Goal: Task Accomplishment & Management: Use online tool/utility

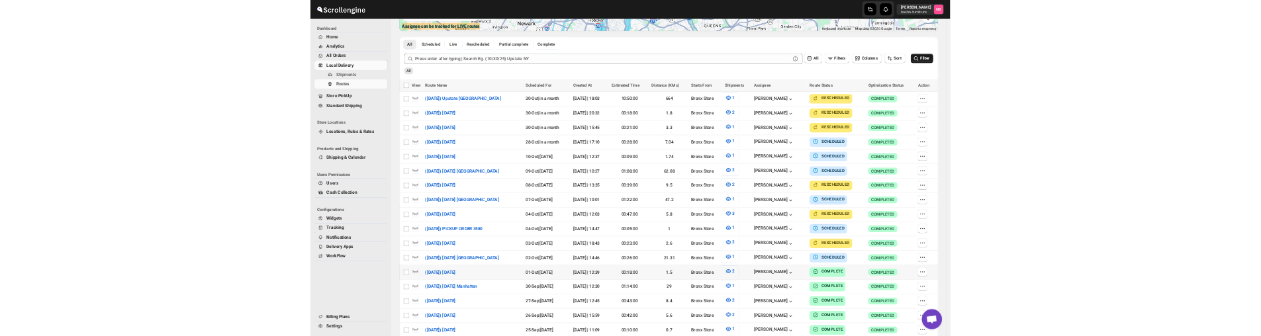
scroll to position [331, 0]
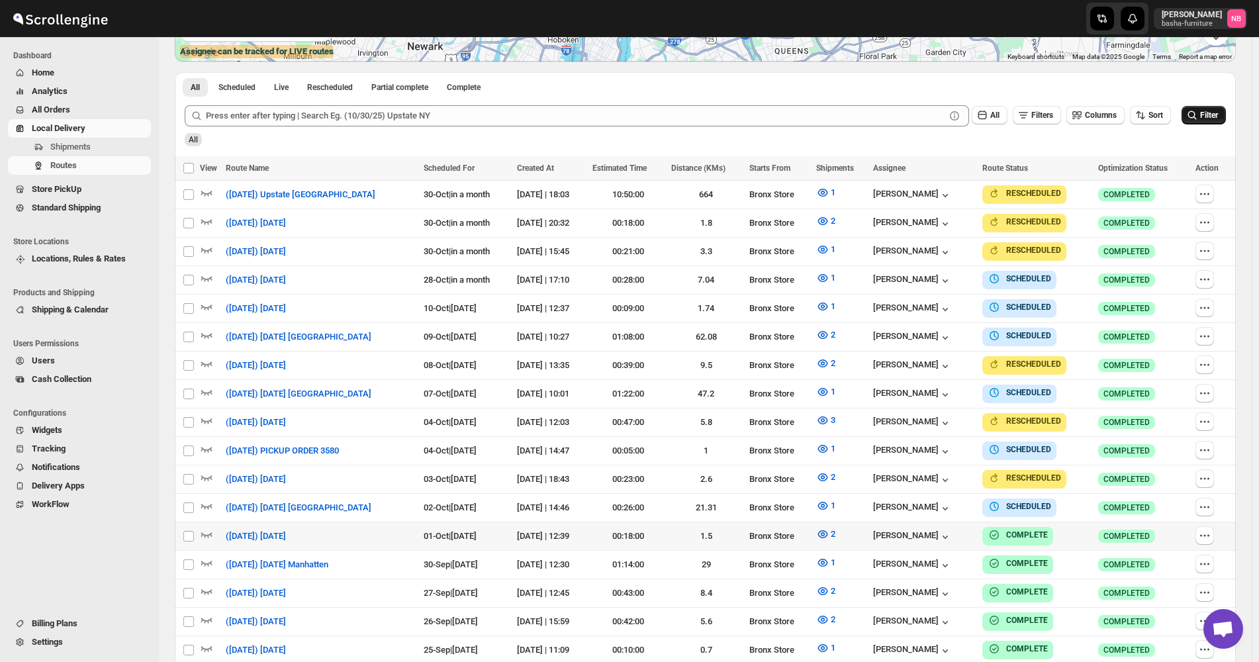
click at [1199, 111] on icon "submit" at bounding box center [1192, 115] width 13 height 13
click at [828, 416] on icon "button" at bounding box center [823, 420] width 10 height 8
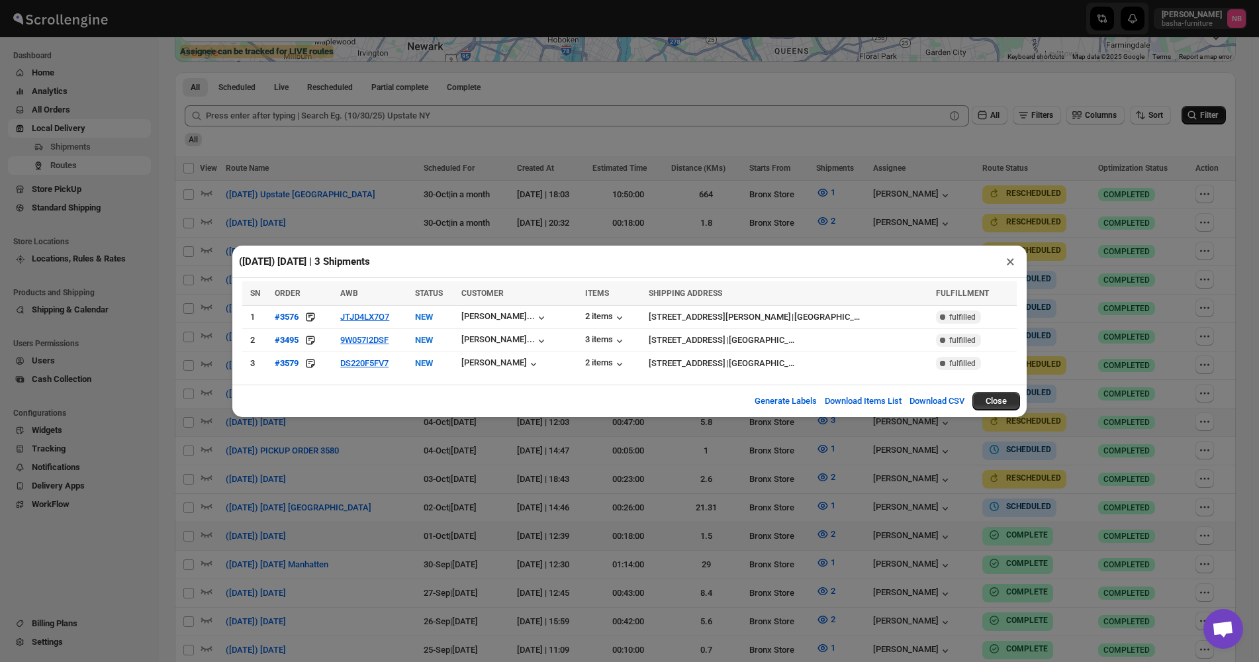
click at [728, 438] on div "([DATE]) [DATE] | 3 Shipments × SN ORDER AWB STATUS CUSTOMER ITEMS SHIPPING ADD…" at bounding box center [629, 331] width 1259 height 662
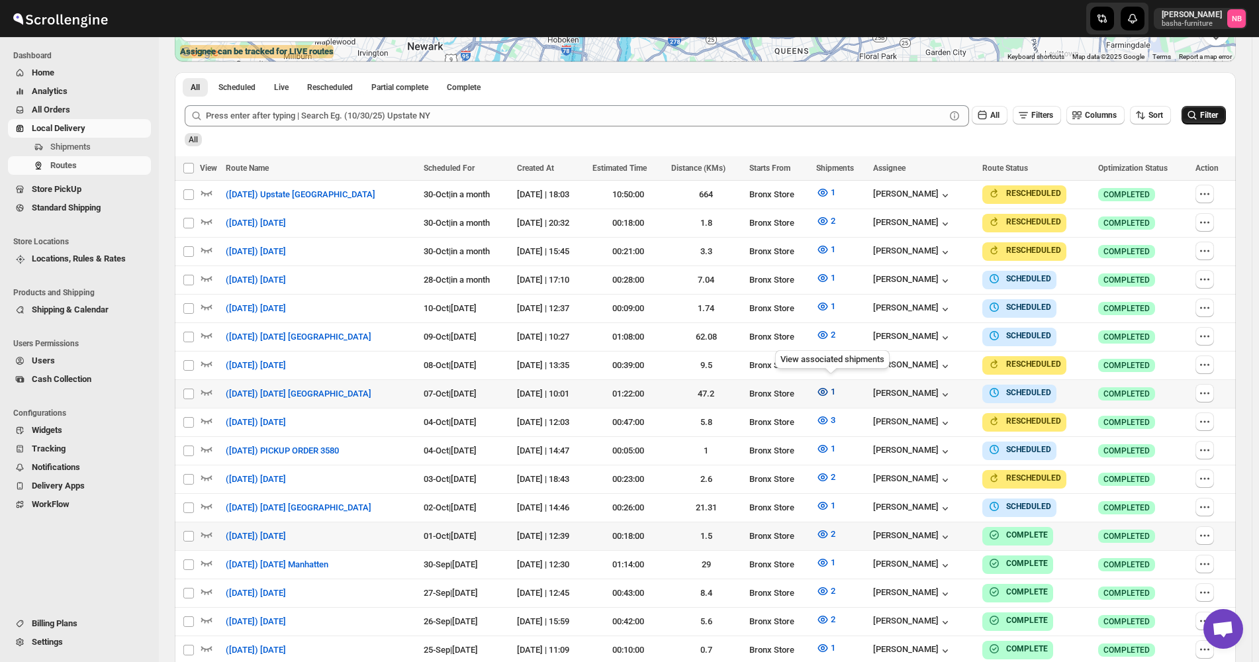
click at [830, 393] on icon "button" at bounding box center [822, 391] width 13 height 13
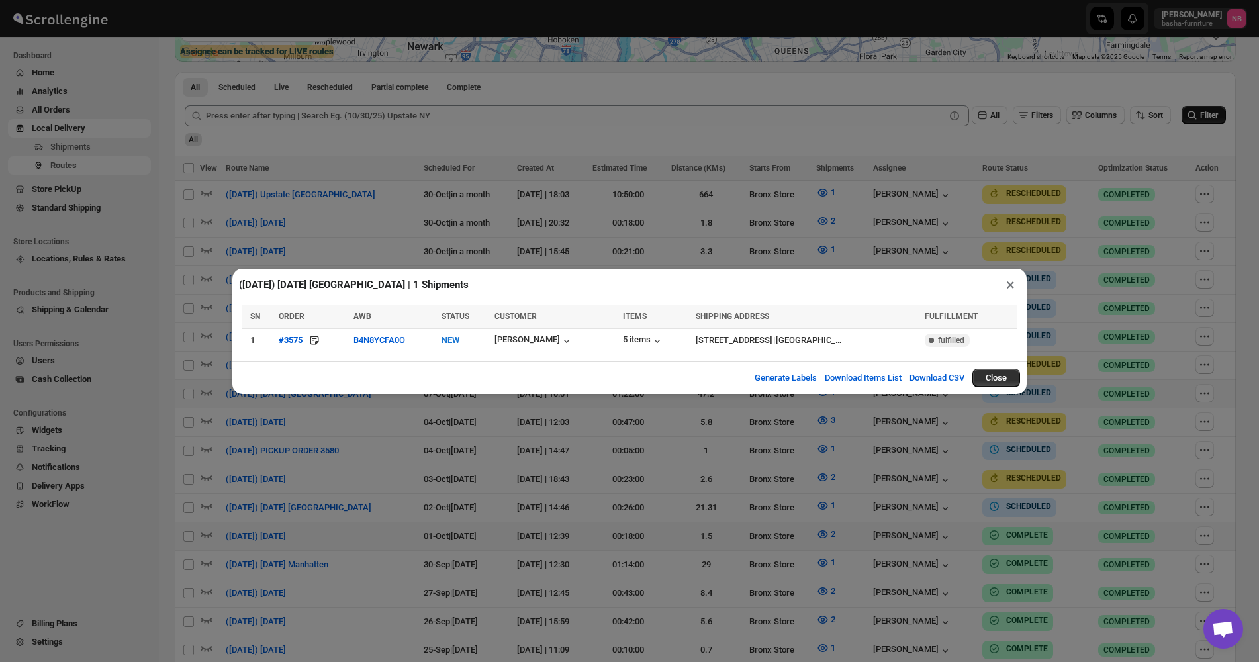
click at [1072, 291] on div "([DATE]) [DATE] [GEOGRAPHIC_DATA] | 1 Shipments × SN ORDER AWB STATUS CUSTOMER …" at bounding box center [629, 331] width 1259 height 662
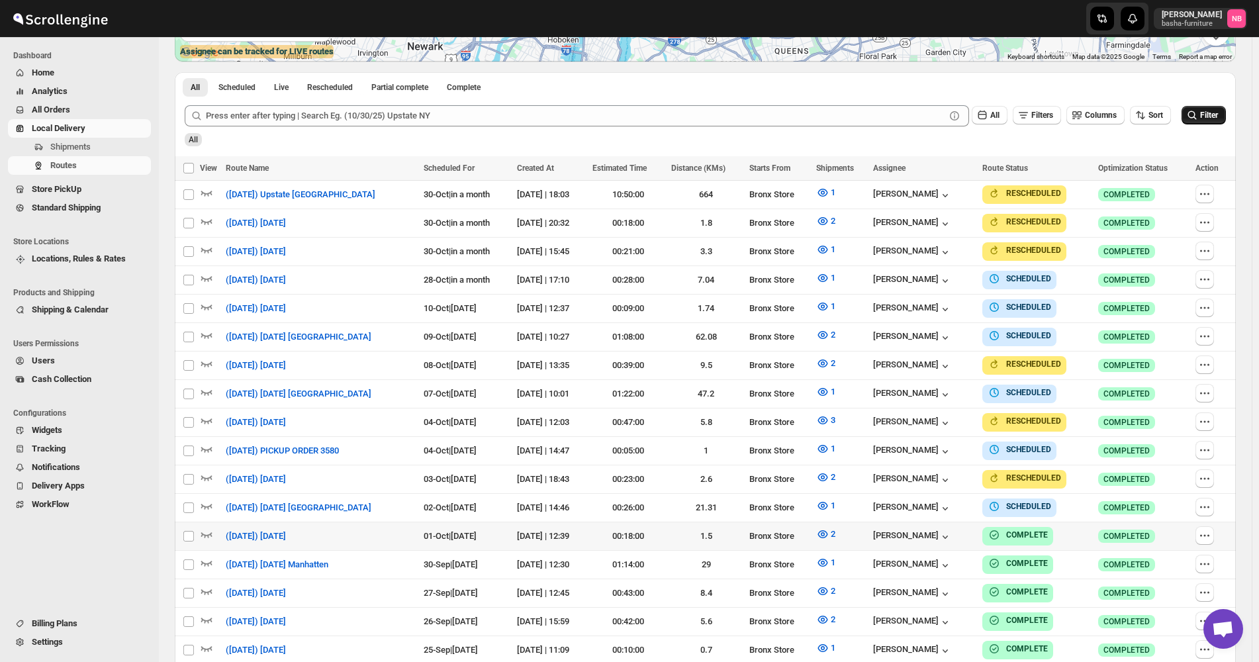
click at [1199, 118] on icon "submit" at bounding box center [1192, 115] width 13 height 13
click at [1218, 117] on span "Filter" at bounding box center [1209, 115] width 18 height 9
click at [828, 388] on icon "button" at bounding box center [823, 392] width 10 height 8
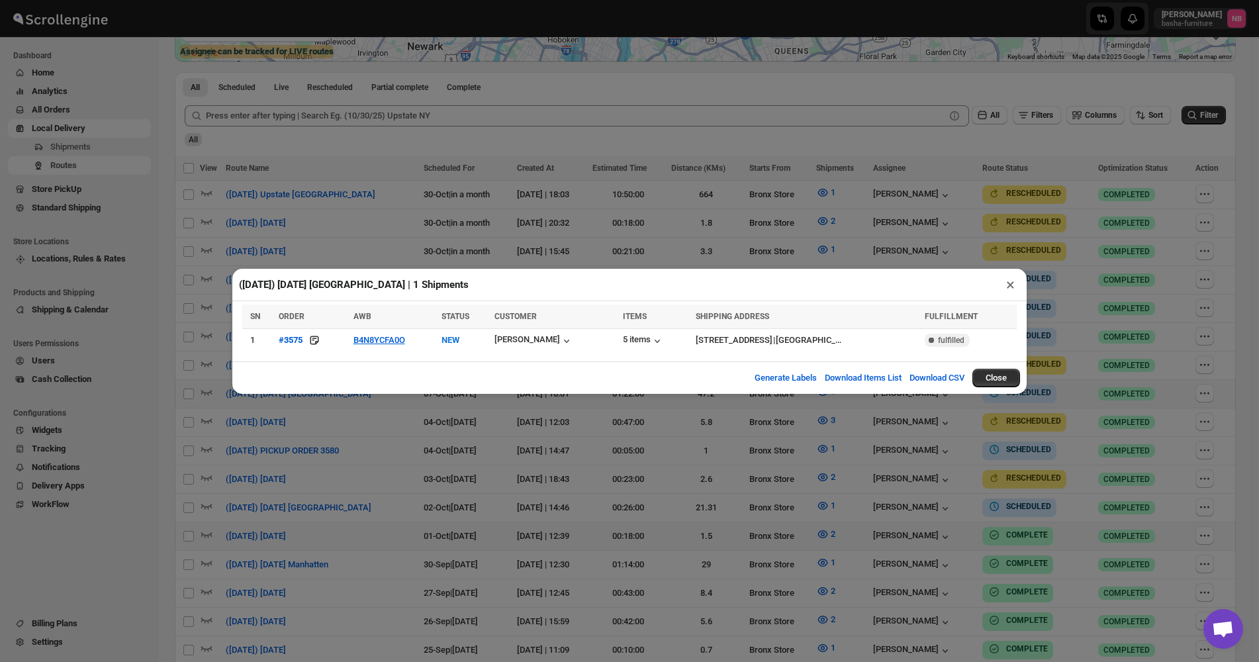
click at [386, 457] on div "([DATE]) [DATE] [GEOGRAPHIC_DATA] | 1 Shipments × SN ORDER AWB STATUS CUSTOMER …" at bounding box center [629, 331] width 1259 height 662
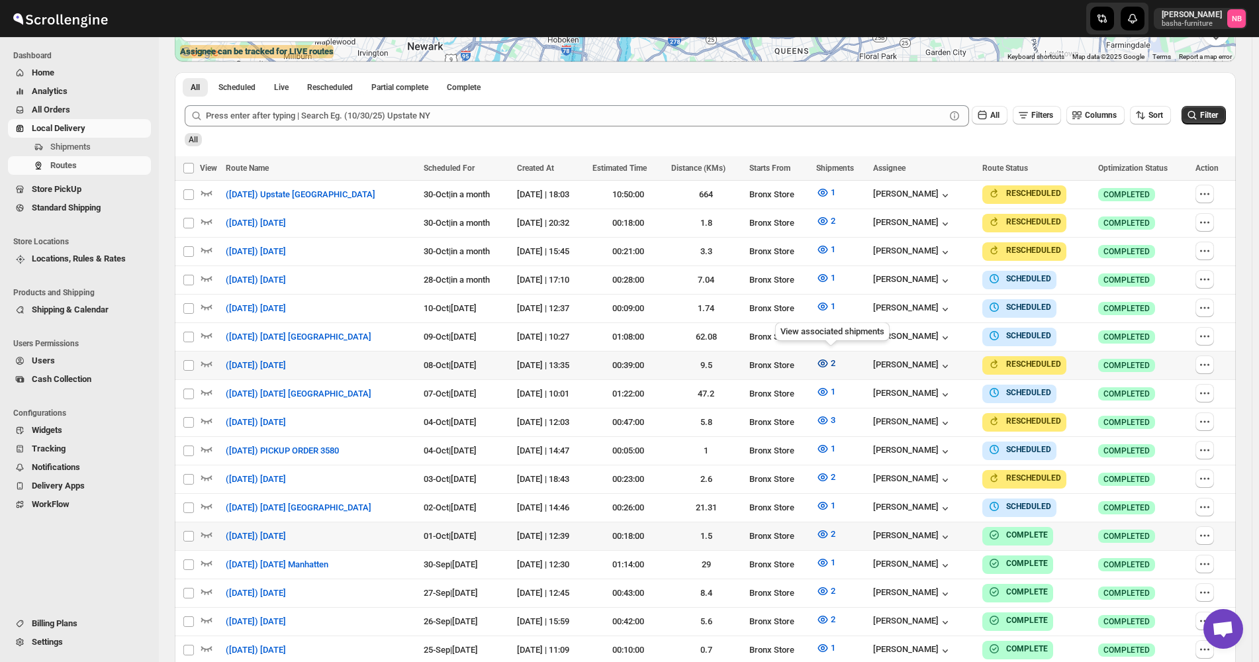
click at [830, 361] on icon "button" at bounding box center [822, 363] width 13 height 13
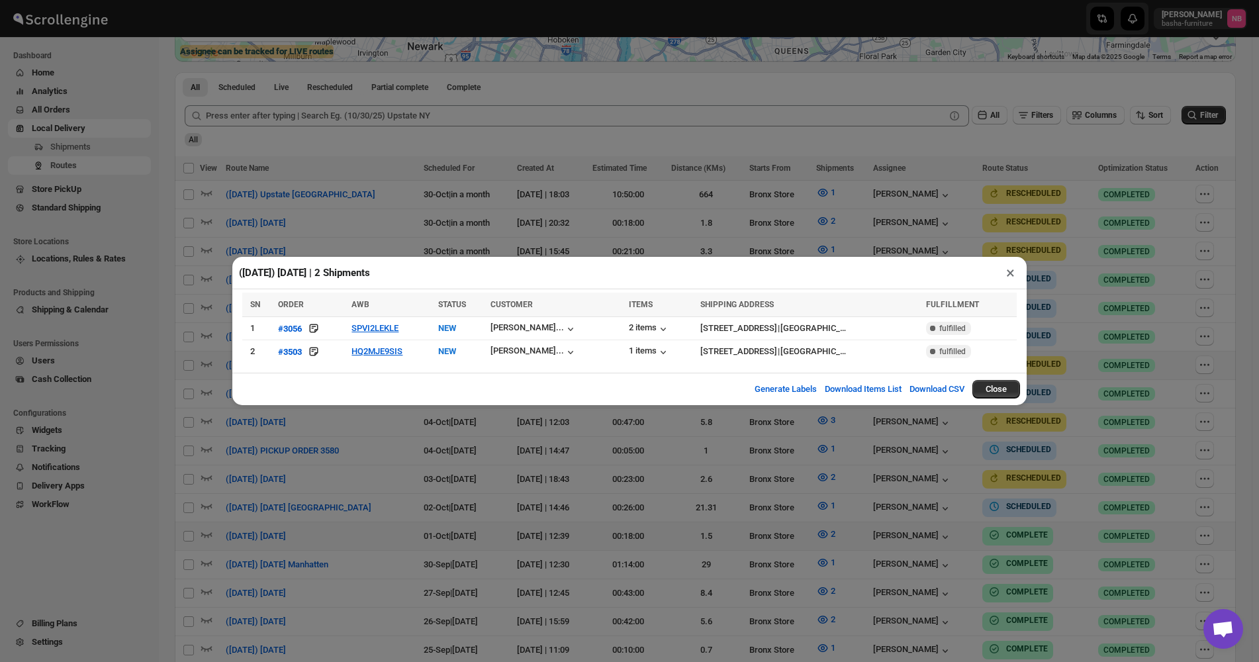
click at [373, 450] on div "([DATE]) [DATE] | 2 Shipments × SN ORDER AWB STATUS CUSTOMER ITEMS SHIPPING ADD…" at bounding box center [629, 331] width 1259 height 662
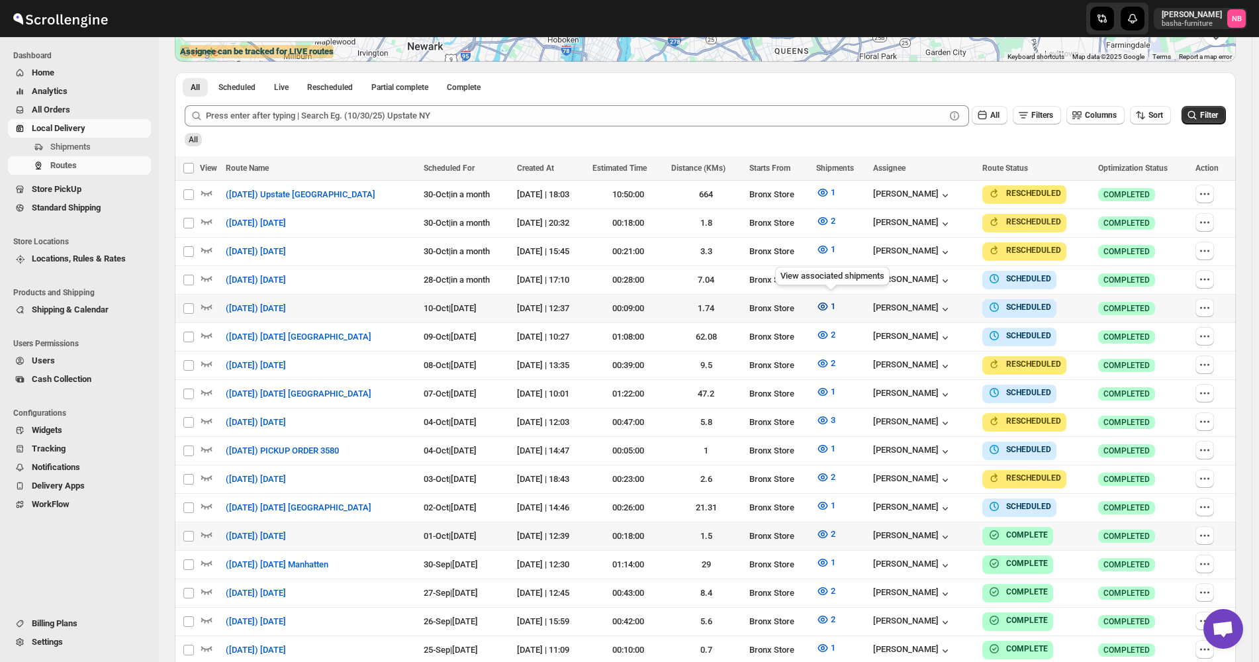
click at [820, 300] on button "1" at bounding box center [825, 306] width 35 height 21
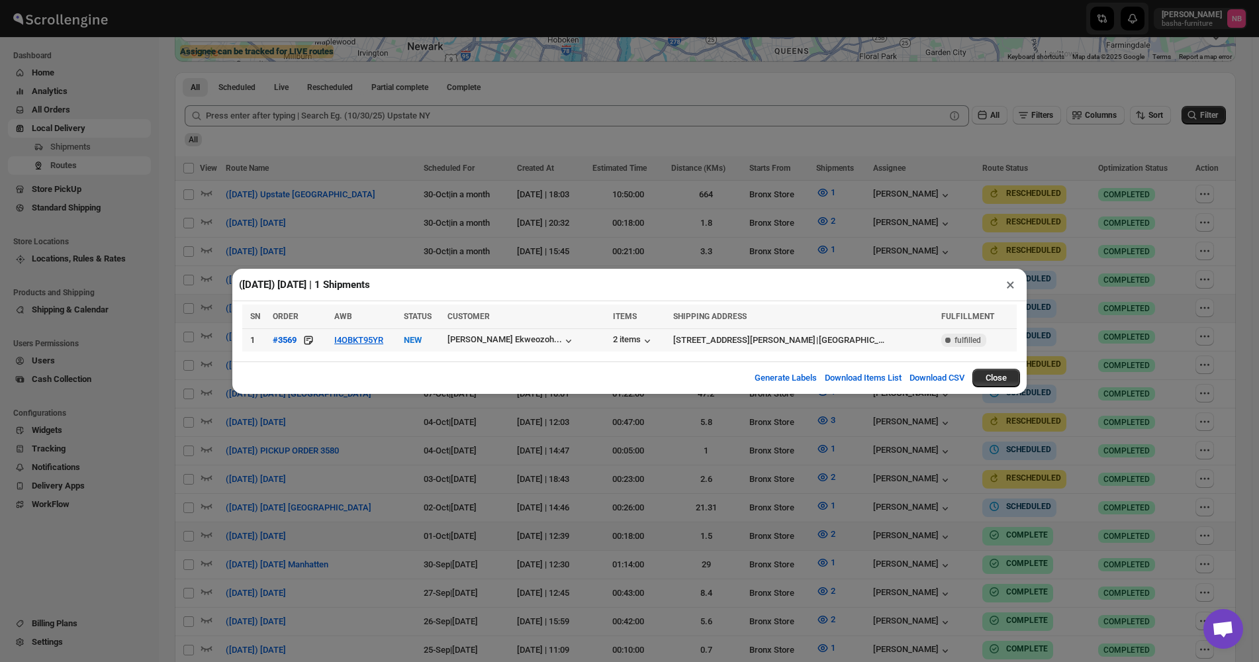
click at [356, 436] on div "([DATE]) [DATE] | 1 Shipments × SN ORDER AWB STATUS CUSTOMER ITEMS SHIPPING ADD…" at bounding box center [629, 331] width 1259 height 662
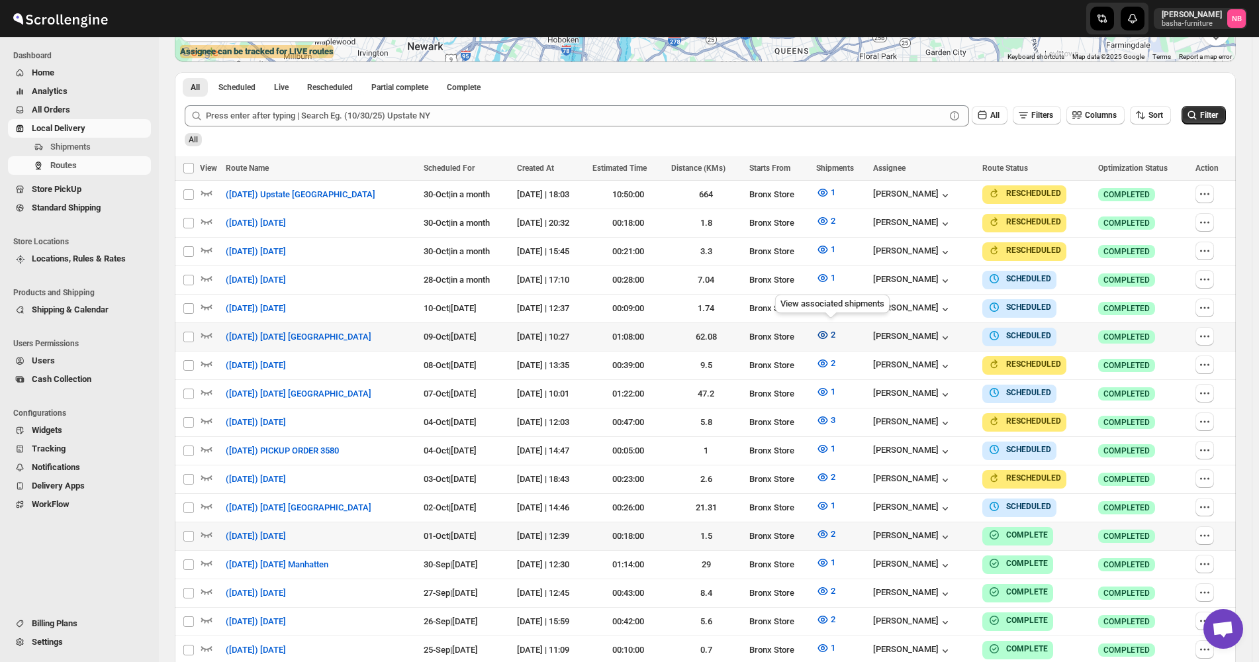
click at [830, 332] on icon "button" at bounding box center [822, 334] width 13 height 13
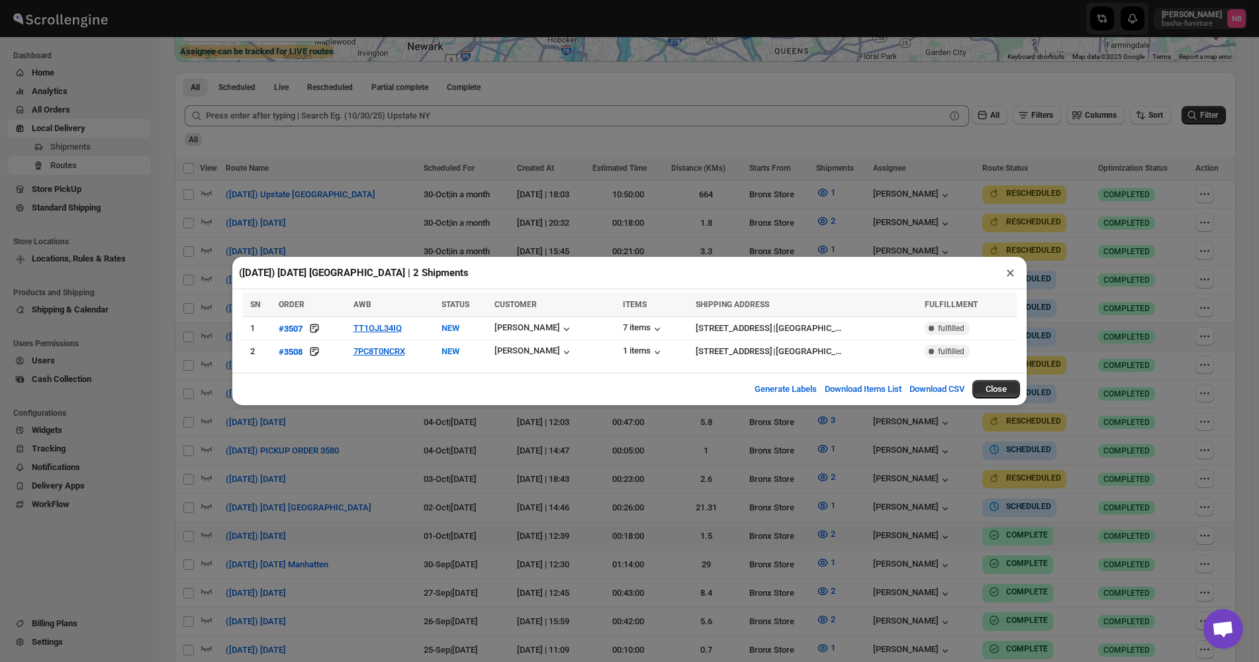
click at [646, 518] on div "([DATE]) [DATE] [GEOGRAPHIC_DATA] | 2 Shipments × SN ORDER AWB STATUS CUSTOMER …" at bounding box center [629, 331] width 1259 height 662
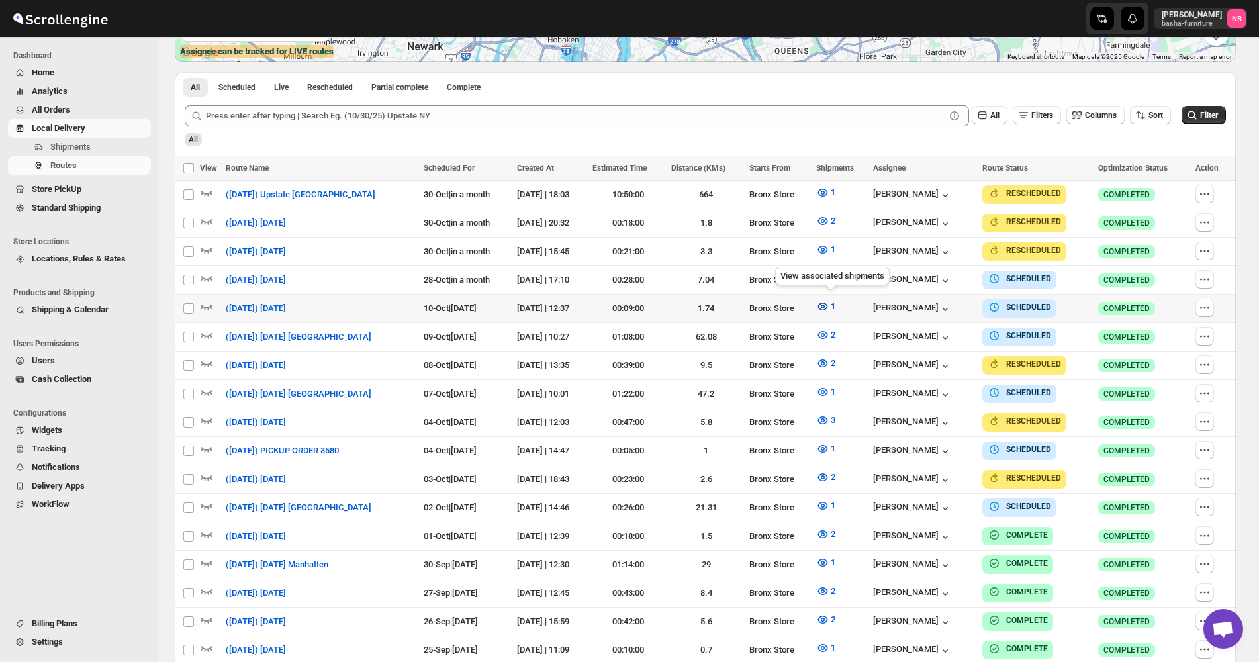
click at [822, 300] on icon "button" at bounding box center [822, 306] width 13 height 13
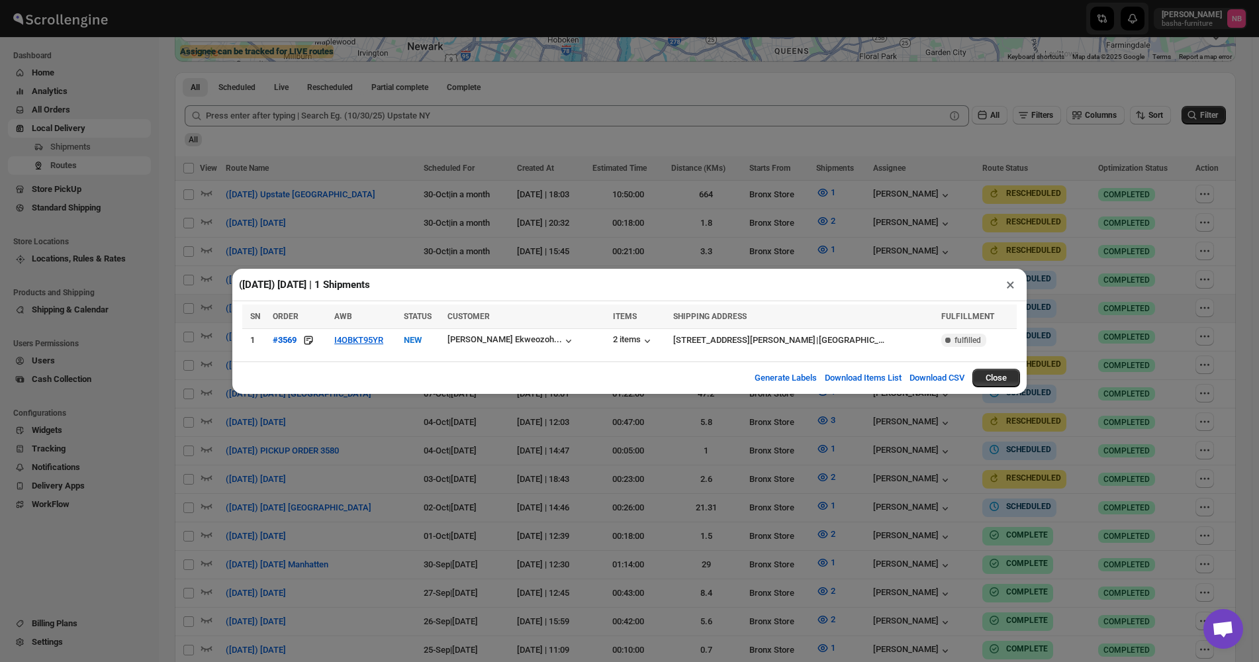
click at [478, 480] on div "([DATE]) [DATE] | 1 Shipments × SN ORDER AWB STATUS CUSTOMER ITEMS SHIPPING ADD…" at bounding box center [629, 331] width 1259 height 662
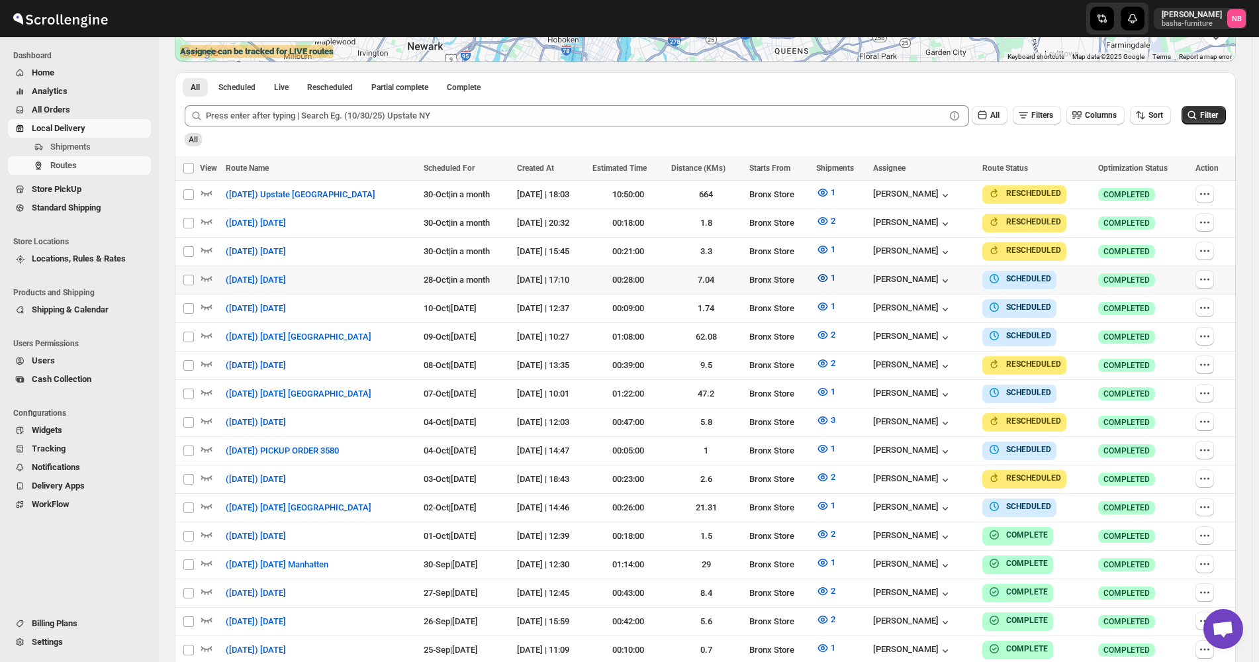
drag, startPoint x: 811, startPoint y: 279, endPoint x: 825, endPoint y: 279, distance: 13.9
click at [825, 279] on tr "Select route ([DATE]) [DATE] 28-Oct | in a month [DATE] | 17:10 00:28:00 7.04 B…" at bounding box center [705, 280] width 1061 height 28
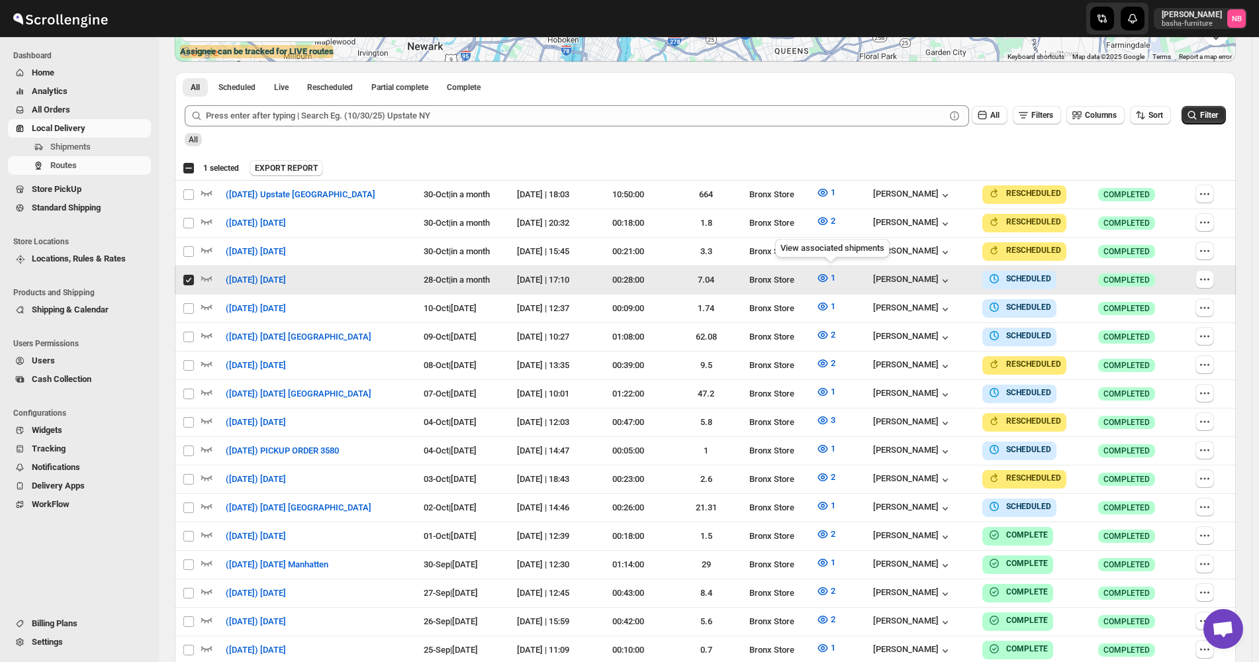
click at [826, 279] on icon "button" at bounding box center [822, 277] width 13 height 13
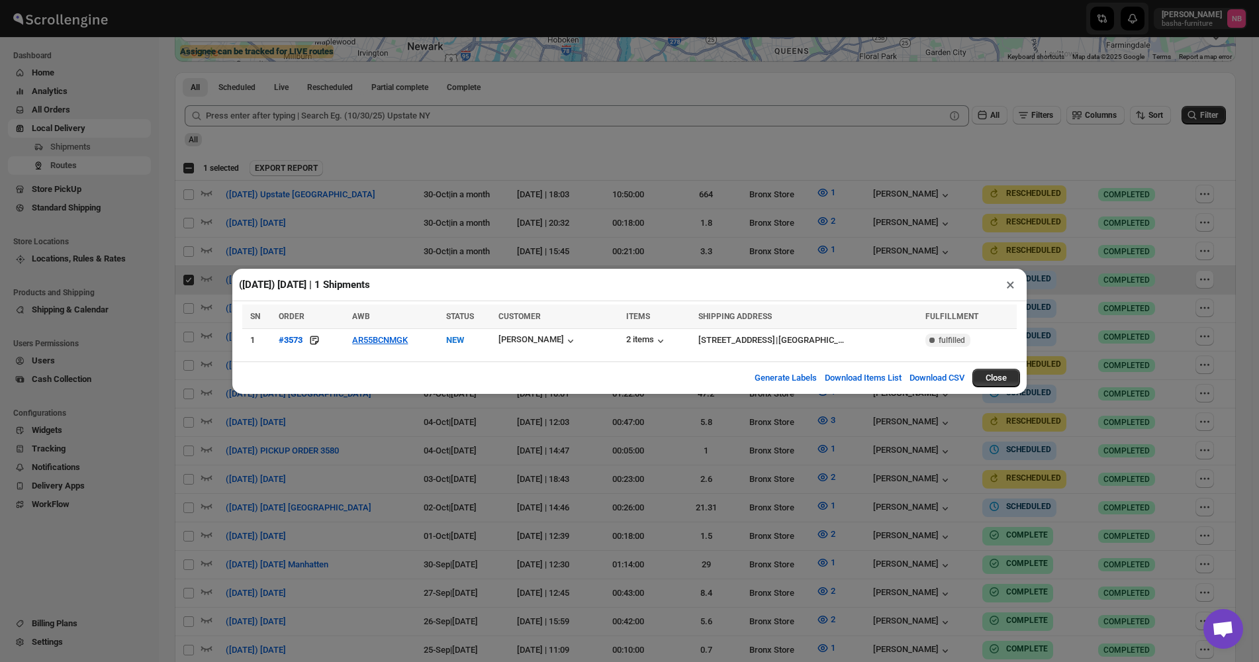
click at [414, 477] on div "([DATE]) [DATE] | 1 Shipments × SN ORDER AWB STATUS CUSTOMER ITEMS SHIPPING ADD…" at bounding box center [629, 331] width 1259 height 662
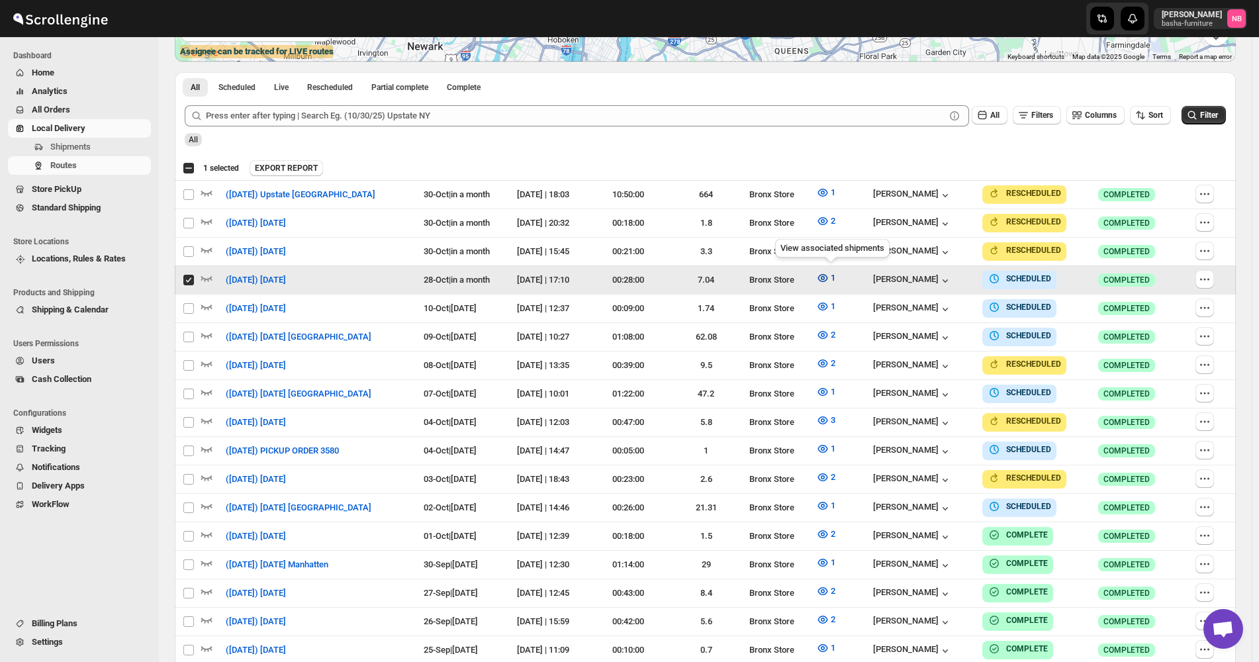
click at [825, 277] on icon "button" at bounding box center [822, 277] width 13 height 13
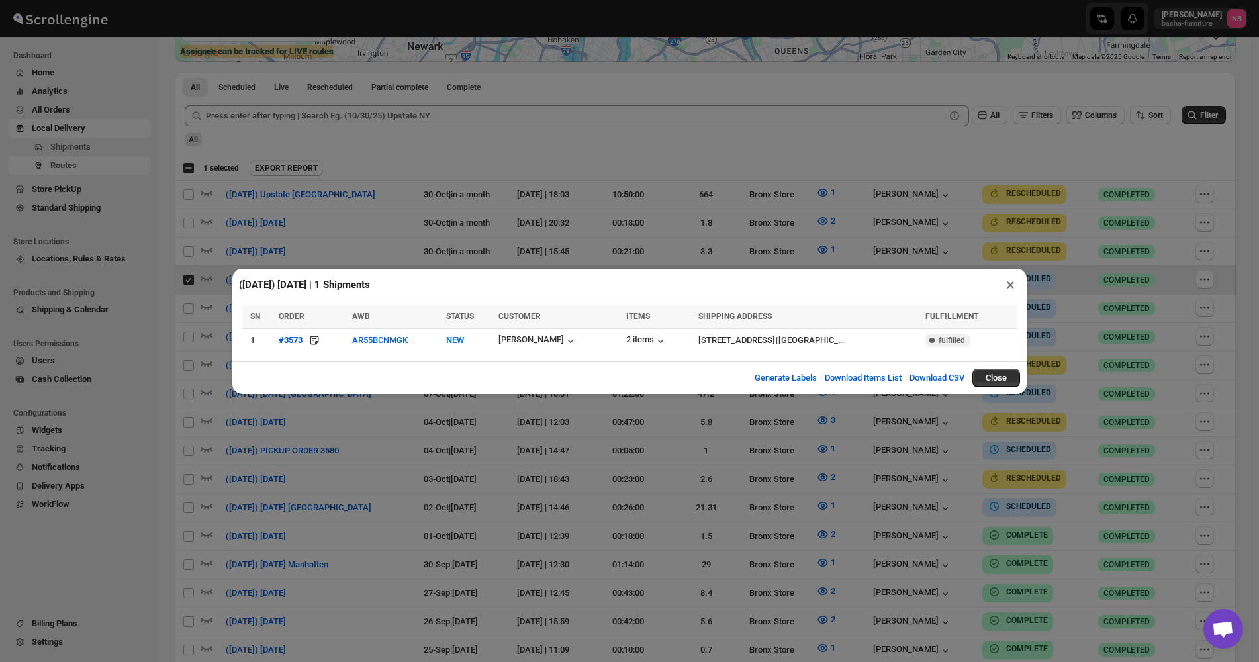
click at [333, 420] on div "([DATE]) [DATE] | 1 Shipments × SN ORDER AWB STATUS CUSTOMER ITEMS SHIPPING ADD…" at bounding box center [629, 331] width 1259 height 662
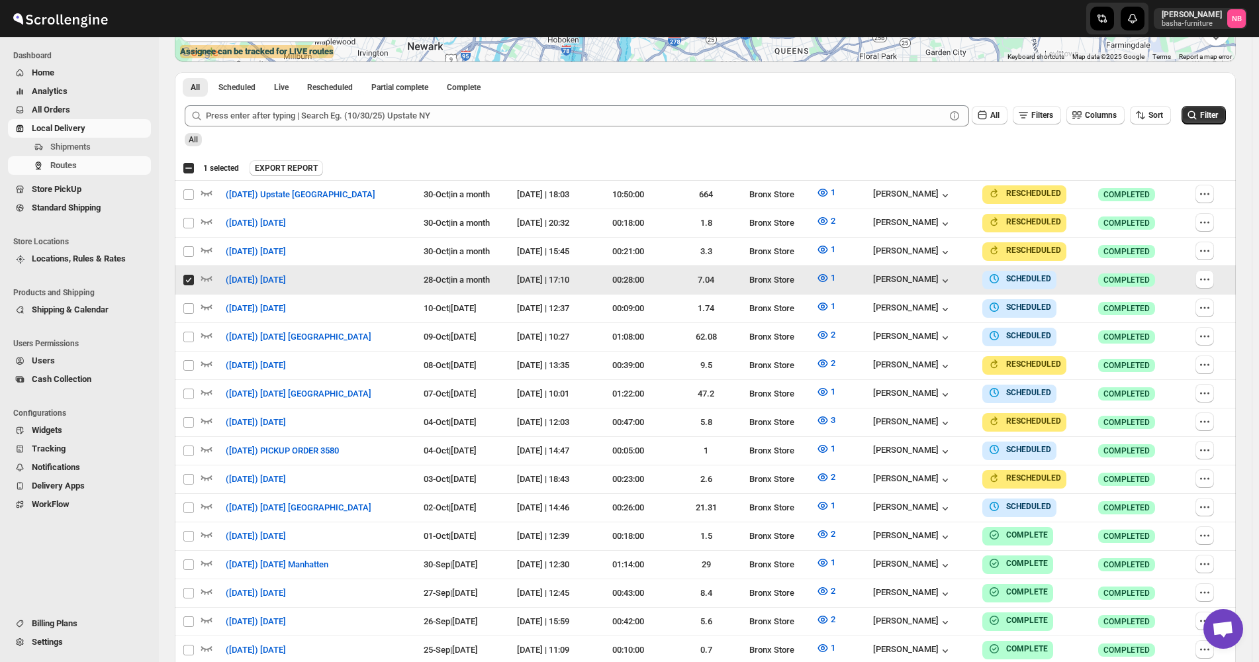
click at [192, 279] on input "Select route" at bounding box center [188, 280] width 11 height 11
checkbox input "false"
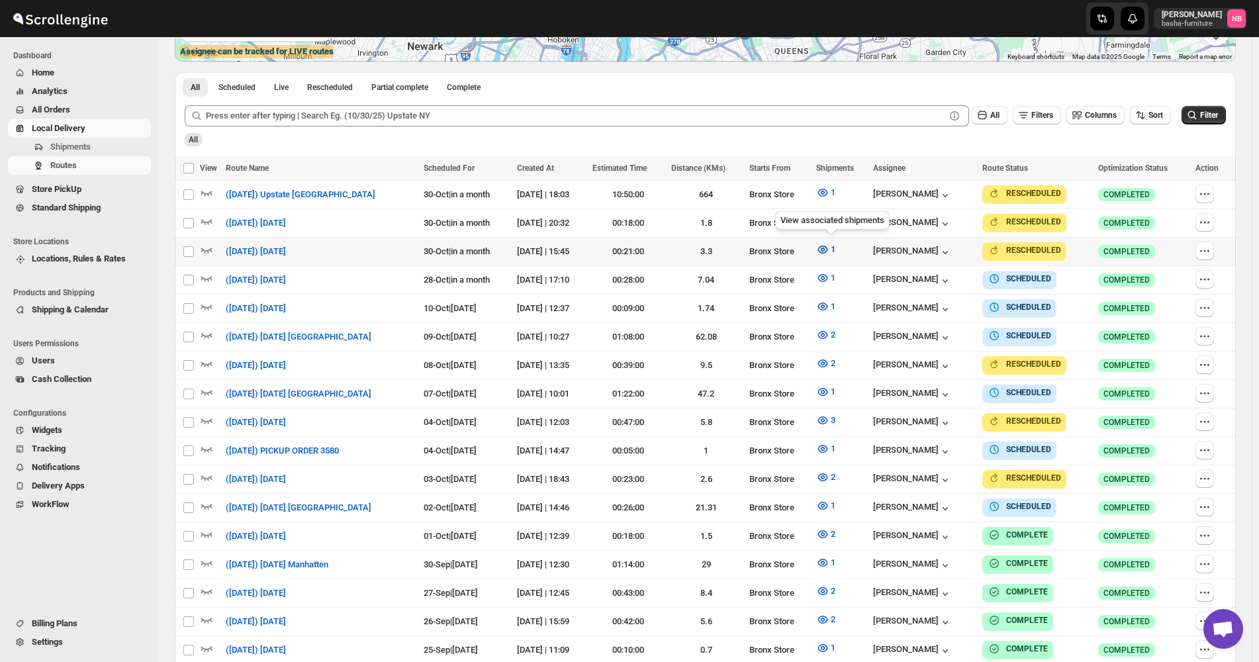
click at [841, 246] on button "1" at bounding box center [825, 249] width 35 height 21
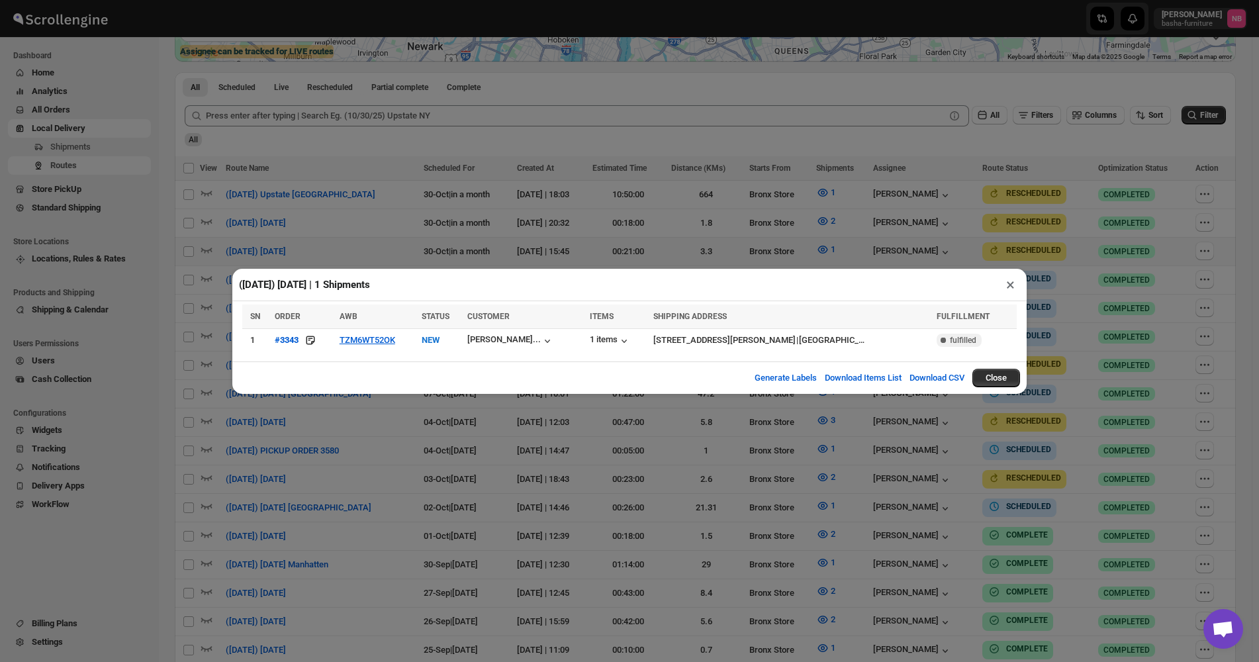
click at [1065, 479] on div "([DATE]) [DATE] | 1 Shipments × SN ORDER AWB STATUS CUSTOMER ITEMS SHIPPING ADD…" at bounding box center [629, 331] width 1259 height 662
